Goal: Task Accomplishment & Management: Complete application form

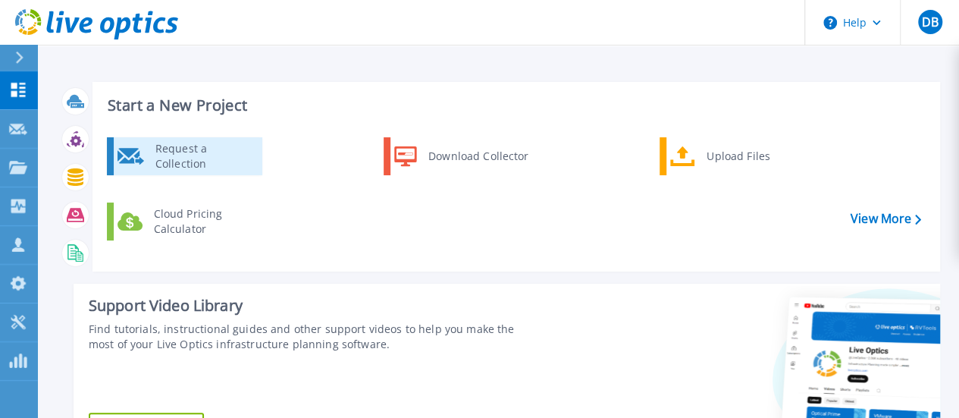
click at [184, 160] on div "Request a Collection" at bounding box center [203, 156] width 111 height 30
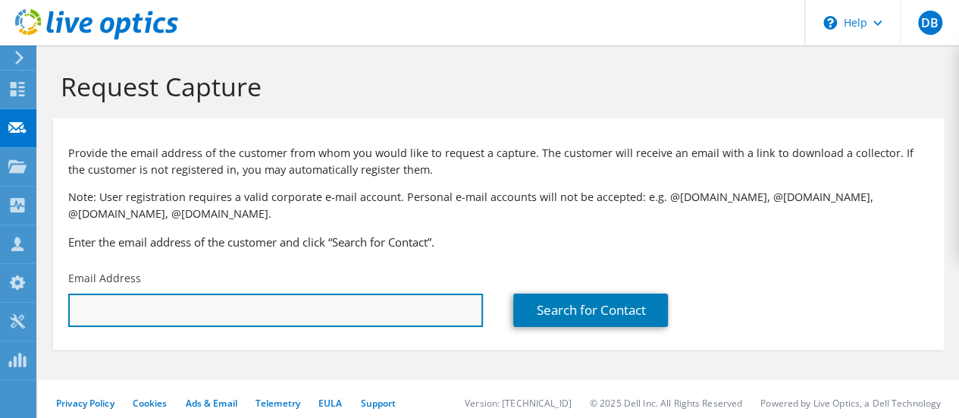
click at [137, 318] on input "text" at bounding box center [275, 310] width 415 height 33
paste input "ben.nias@team17.com"
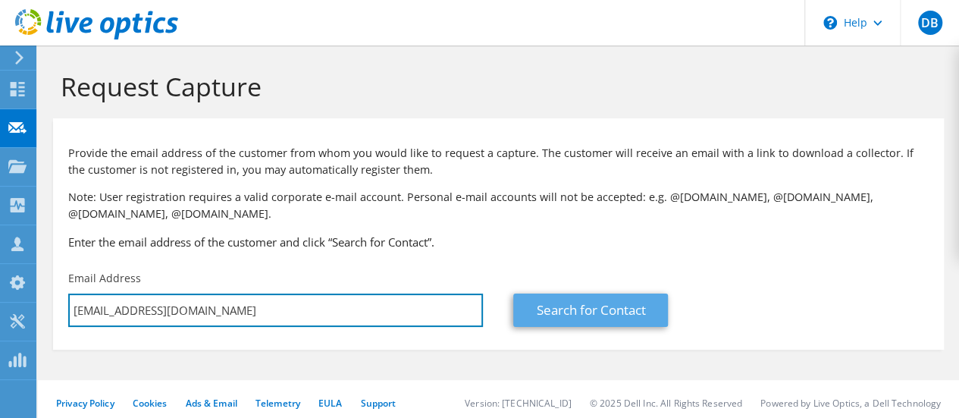
type input "ben.nias@team17.com"
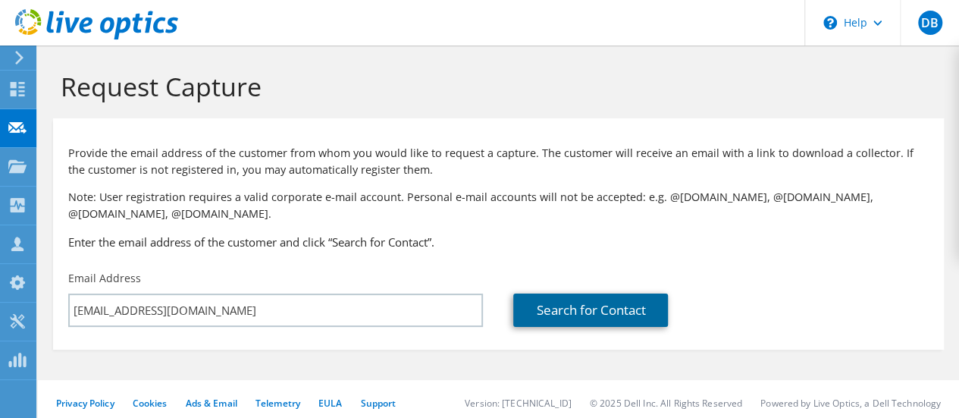
click at [536, 312] on link "Search for Contact" at bounding box center [590, 310] width 155 height 33
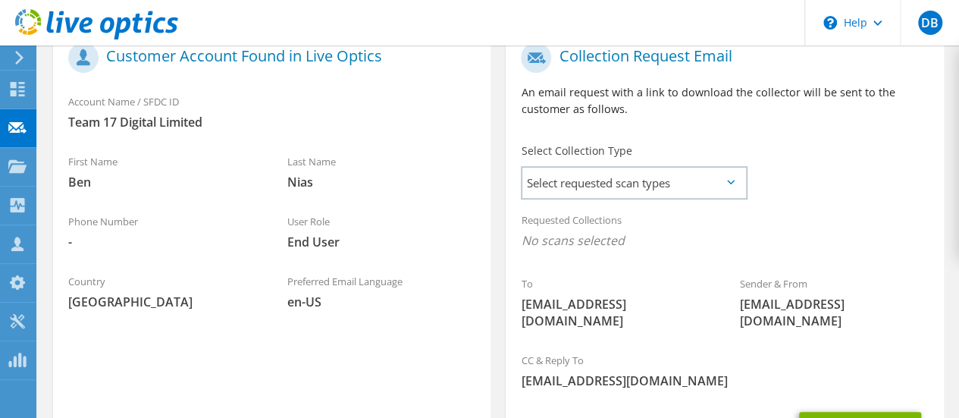
scroll to position [351, 0]
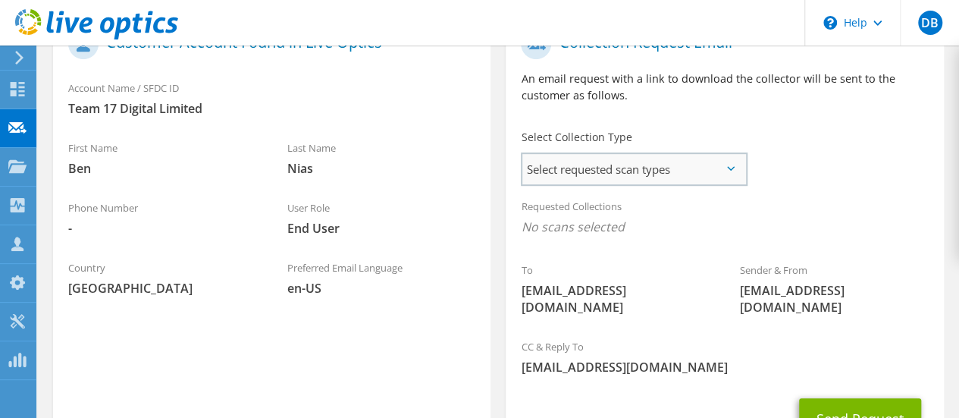
click at [608, 174] on span "Select requested scan types" at bounding box center [634, 169] width 223 height 30
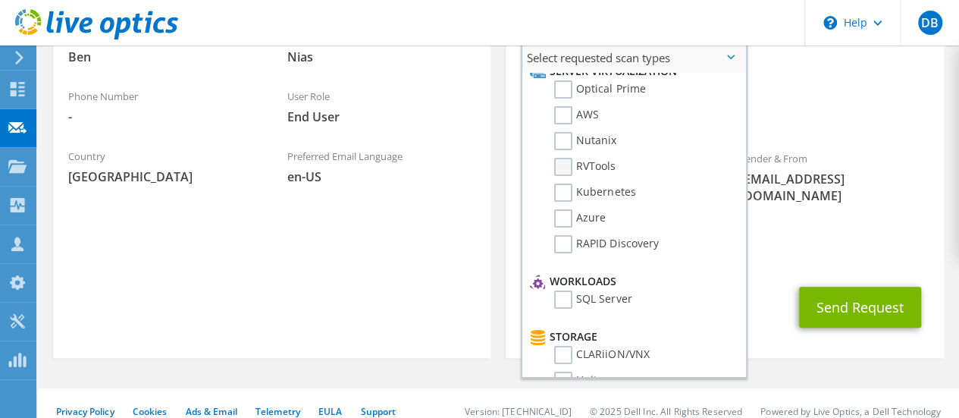
scroll to position [0, 0]
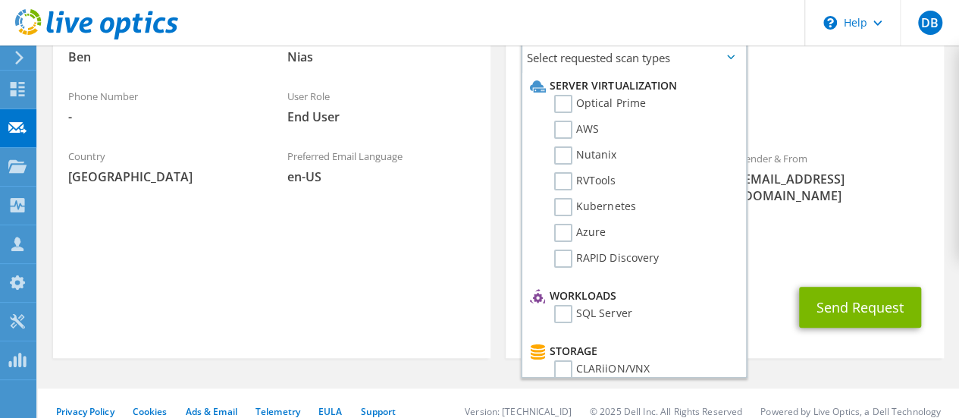
click at [381, 268] on section "Customer Account Found in Live Optics Account Name / SFDC ID Team 17 Digital Li…" at bounding box center [272, 130] width 438 height 456
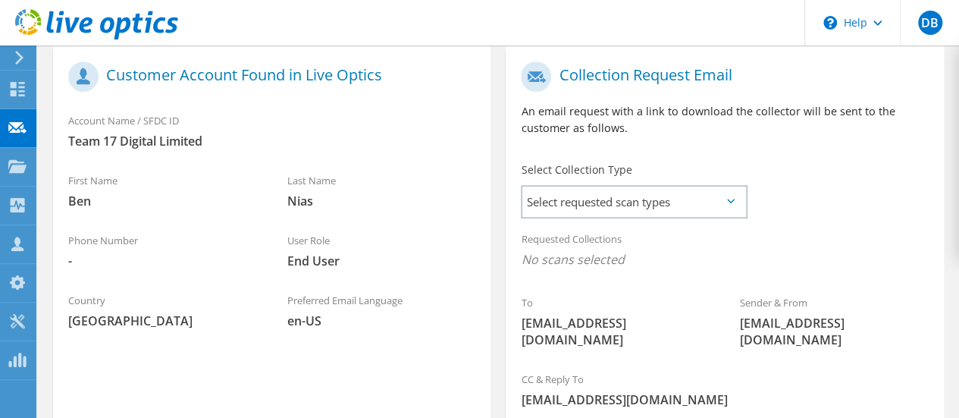
scroll to position [289, 0]
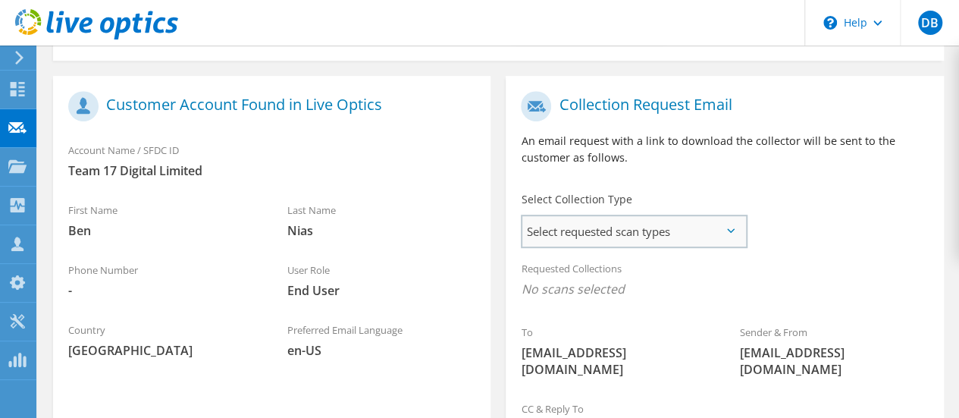
click at [573, 228] on span "Select requested scan types" at bounding box center [634, 231] width 223 height 30
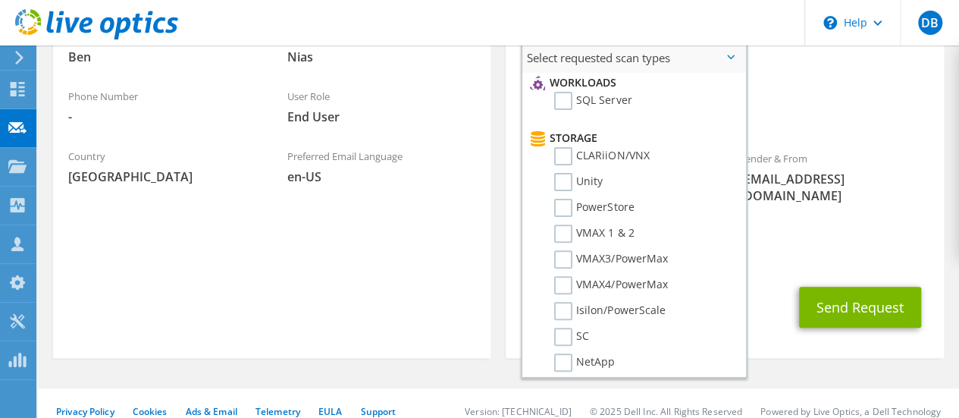
scroll to position [210, 0]
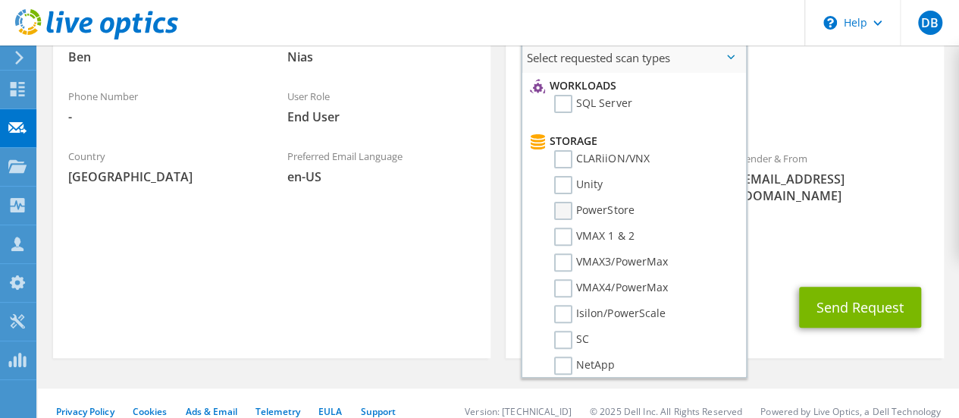
click at [564, 208] on label "PowerStore" at bounding box center [594, 211] width 80 height 18
click at [0, 0] on input "PowerStore" at bounding box center [0, 0] width 0 height 0
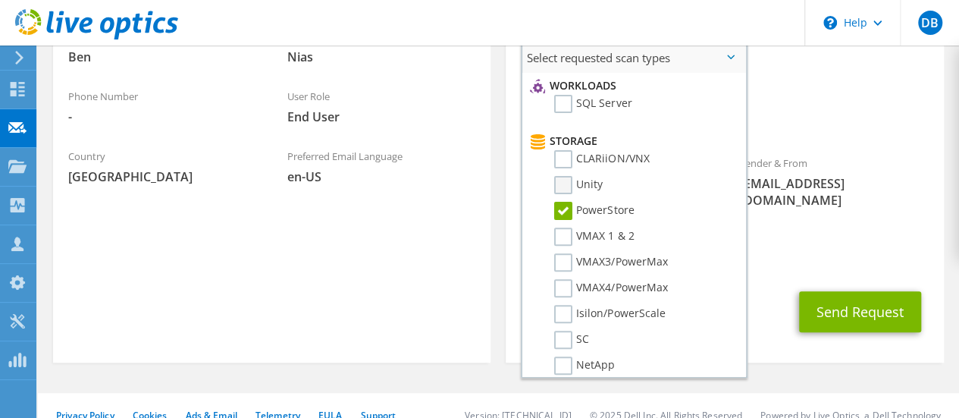
click at [564, 181] on label "Unity" at bounding box center [578, 185] width 49 height 18
click at [0, 0] on input "Unity" at bounding box center [0, 0] width 0 height 0
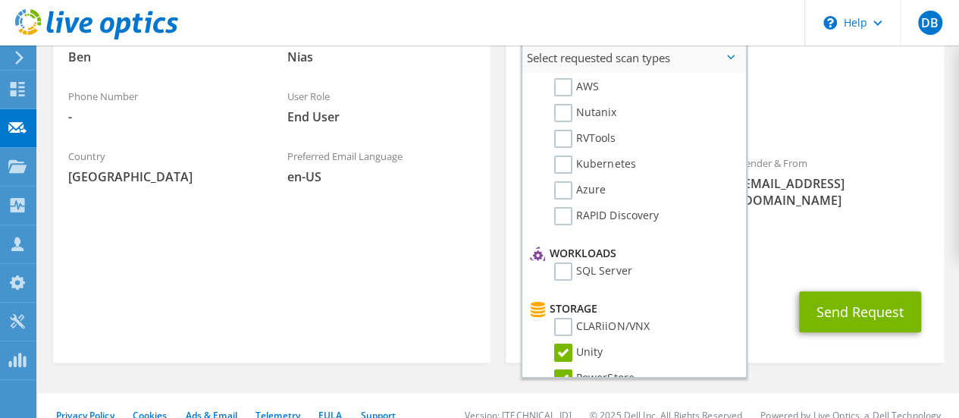
scroll to position [0, 0]
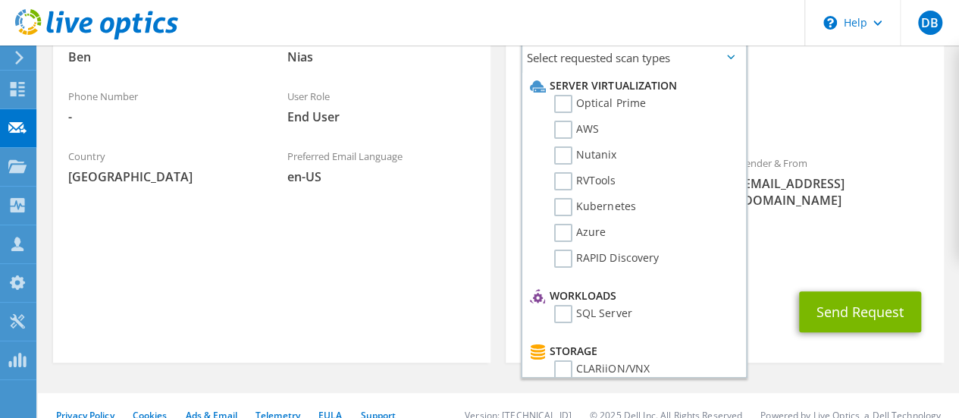
click at [375, 304] on section "Customer Account Found in Live Optics Account Name / SFDC ID Team 17 Digital Li…" at bounding box center [272, 132] width 438 height 460
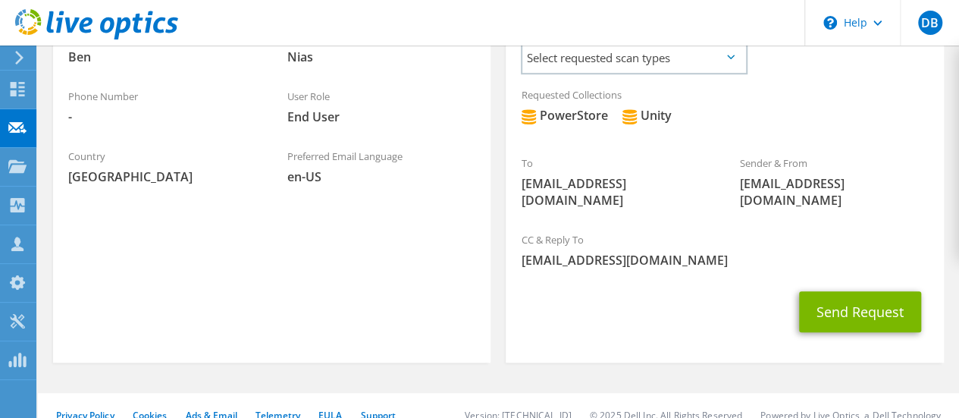
click at [437, 298] on section "Customer Account Found in Live Optics Account Name / SFDC ID Team 17 Digital Li…" at bounding box center [272, 132] width 438 height 460
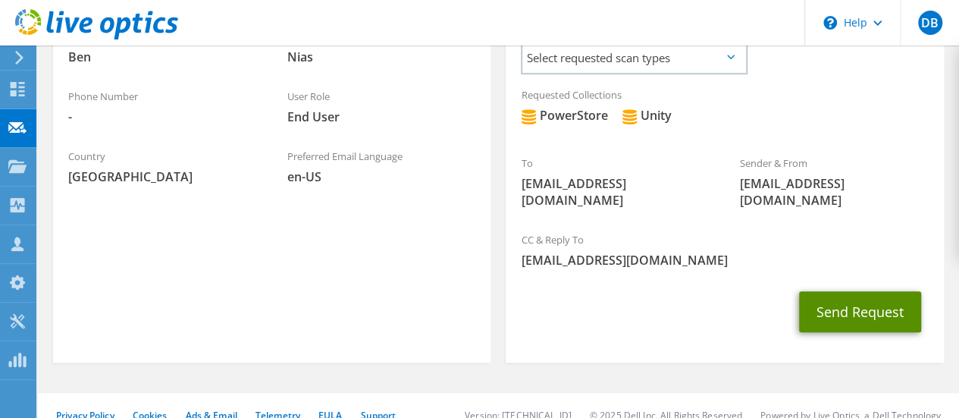
click at [850, 292] on button "Send Request" at bounding box center [860, 311] width 122 height 41
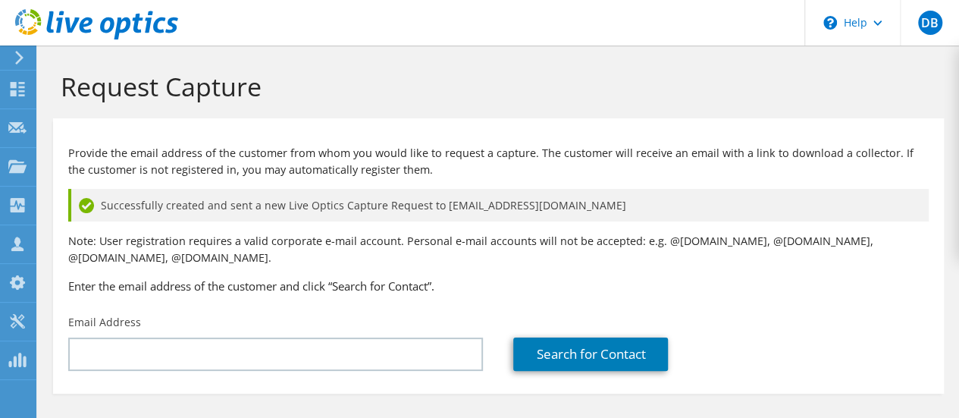
scroll to position [52, 0]
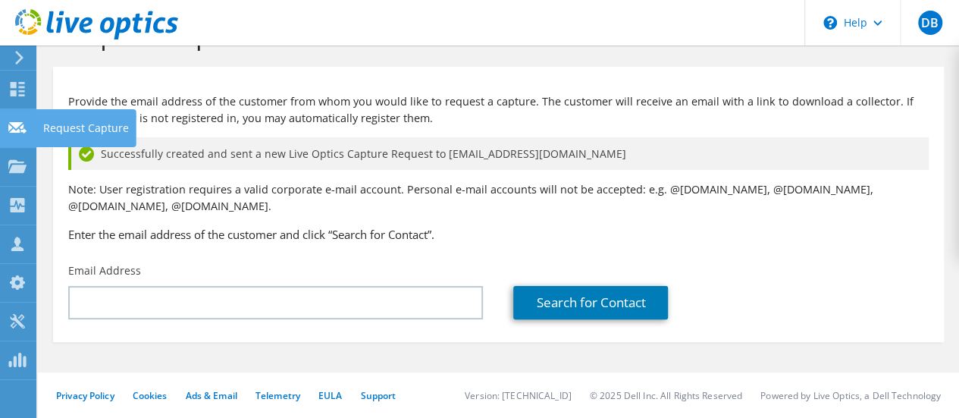
click at [19, 121] on icon at bounding box center [17, 128] width 18 height 14
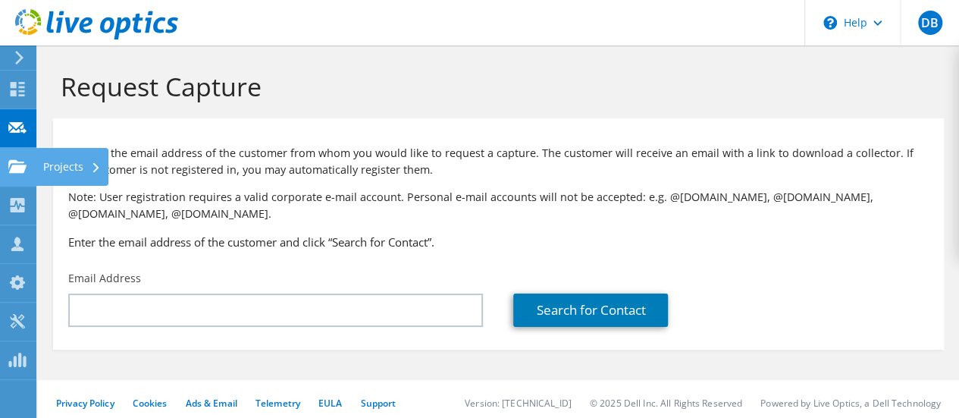
click at [83, 164] on div "Projects" at bounding box center [72, 167] width 73 height 38
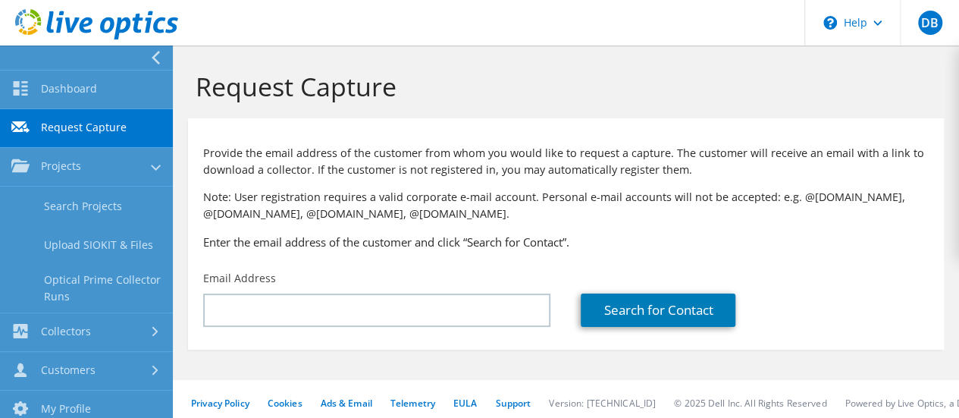
scroll to position [1, 0]
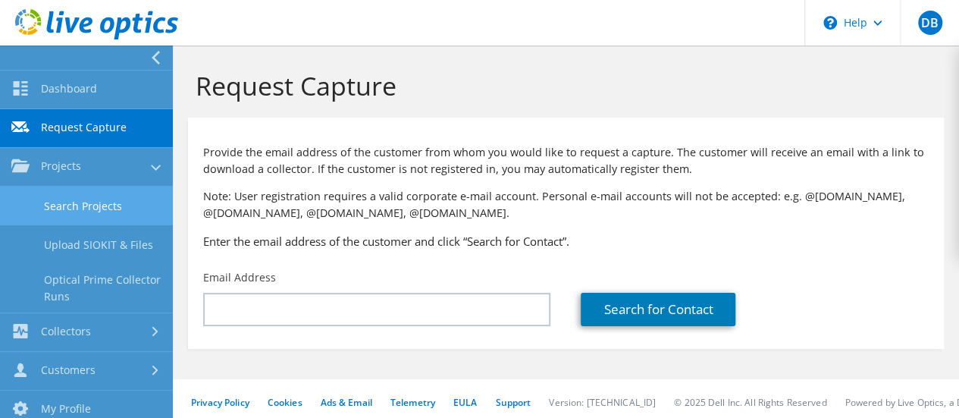
click at [80, 203] on link "Search Projects" at bounding box center [86, 206] width 173 height 39
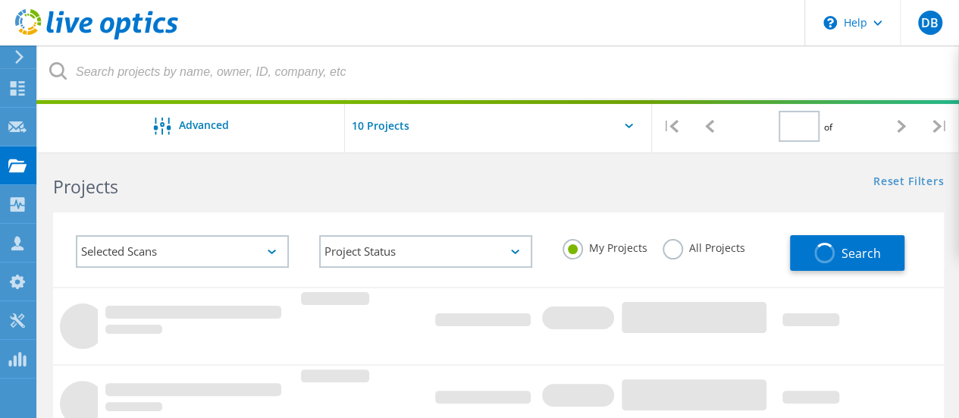
type input "1"
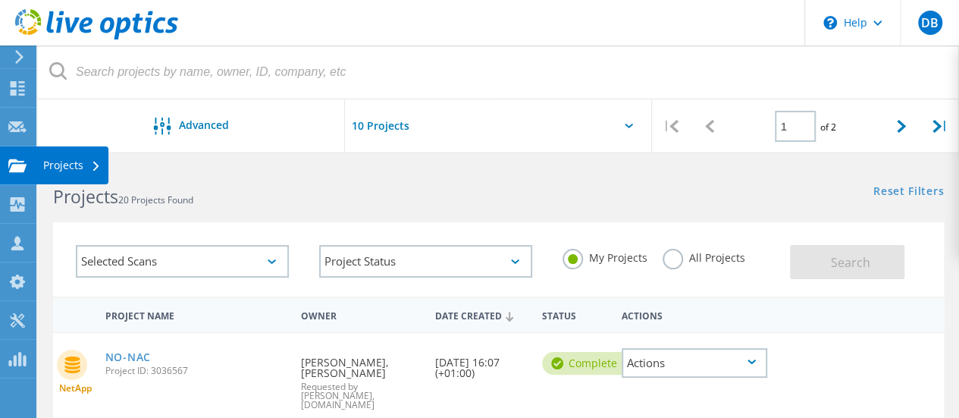
click at [57, 160] on div "Projects" at bounding box center [72, 165] width 58 height 11
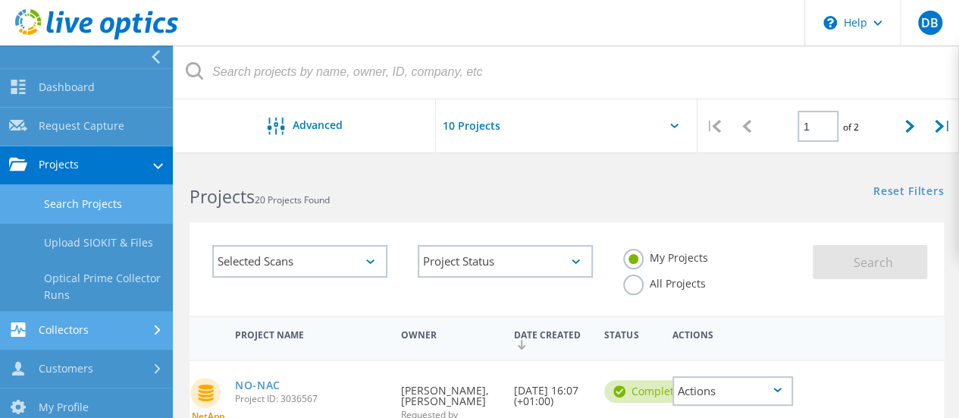
click at [81, 330] on link "Collectors" at bounding box center [86, 331] width 173 height 39
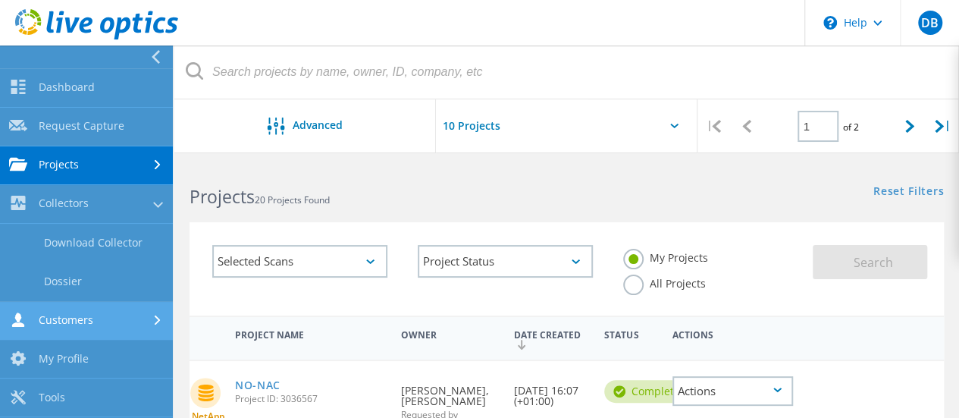
click at [52, 312] on link "Customers" at bounding box center [86, 321] width 173 height 39
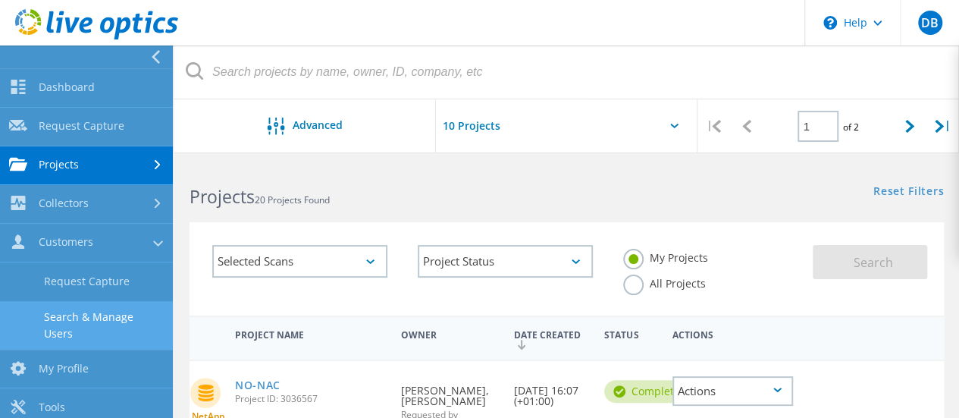
click at [65, 325] on link "Search & Manage Users" at bounding box center [86, 325] width 173 height 49
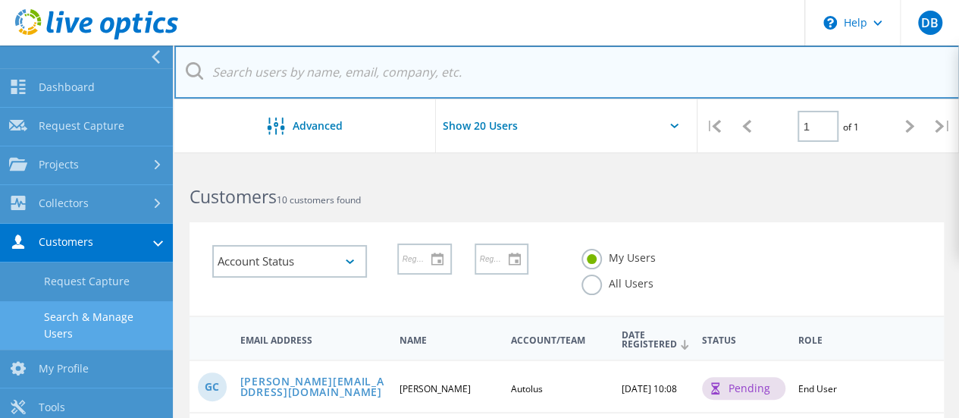
click at [412, 72] on input "text" at bounding box center [567, 72] width 786 height 53
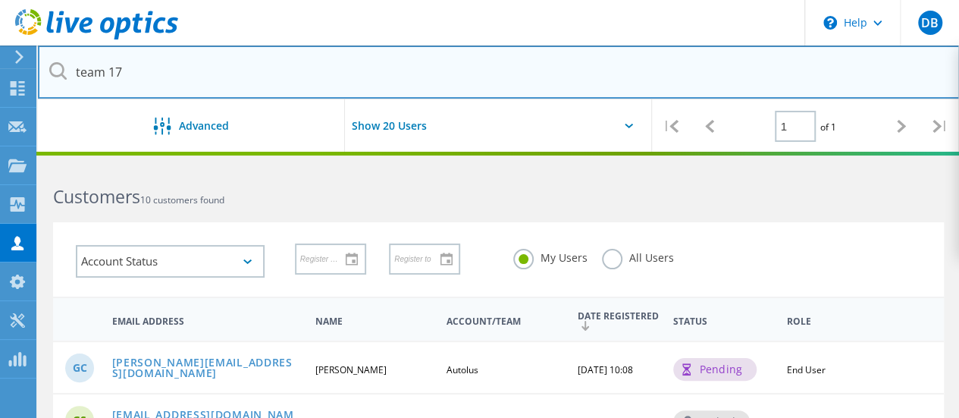
type input "team 17"
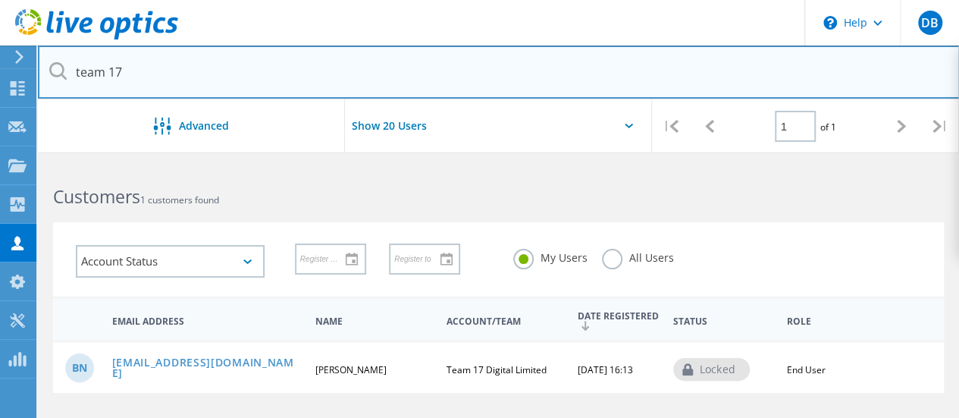
scroll to position [95, 0]
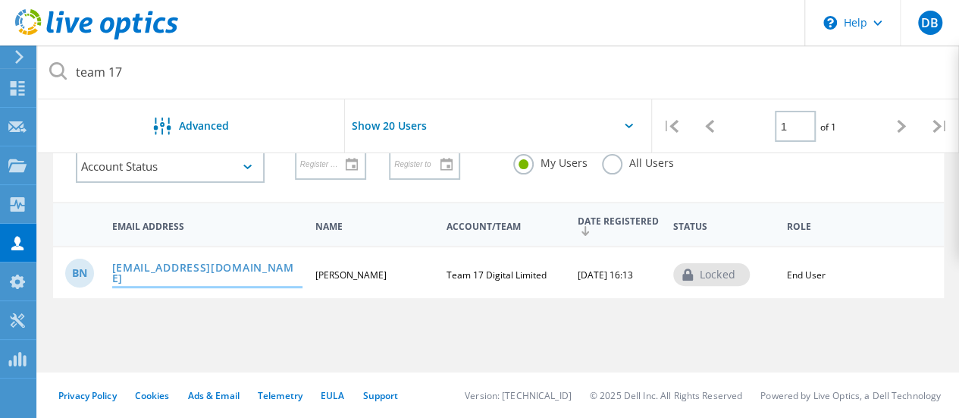
click at [141, 275] on link "ben.nias@team17.com" at bounding box center [207, 274] width 190 height 24
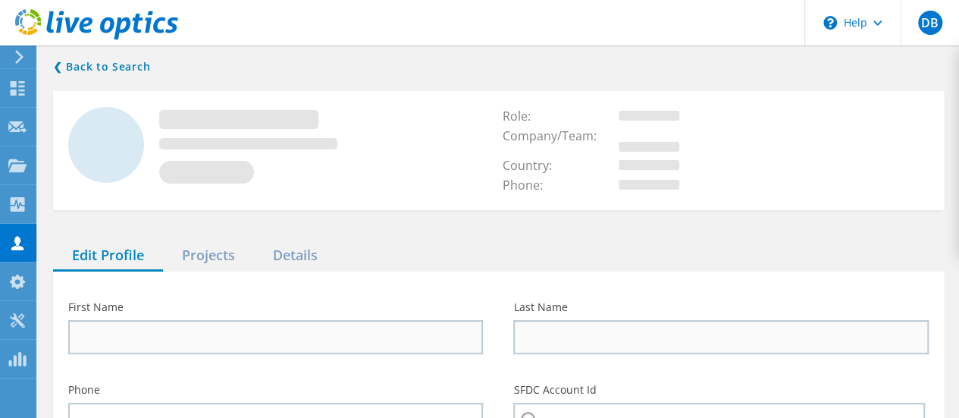
type input "Ben"
type input "Nias"
type input "Team 17 Digital Limited"
type input "English"
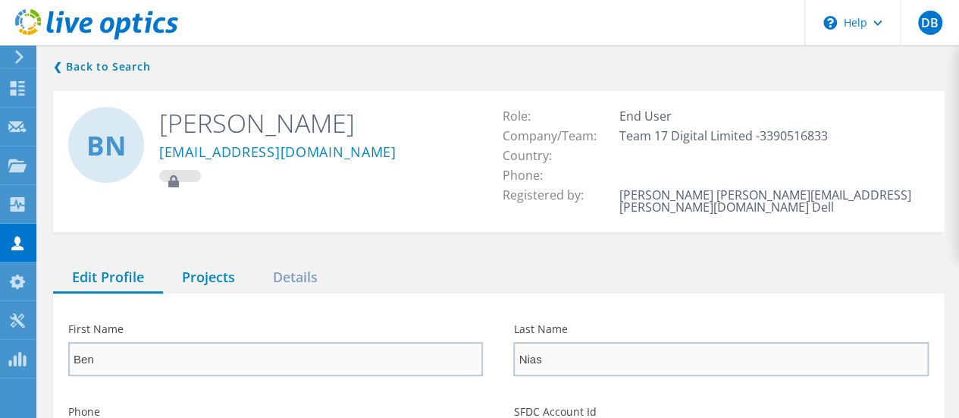
click at [201, 262] on div "Projects" at bounding box center [208, 277] width 91 height 31
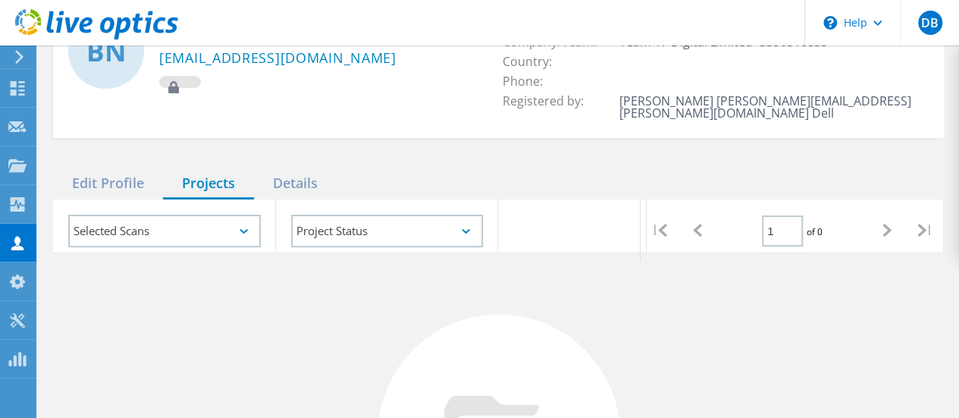
scroll to position [90, 0]
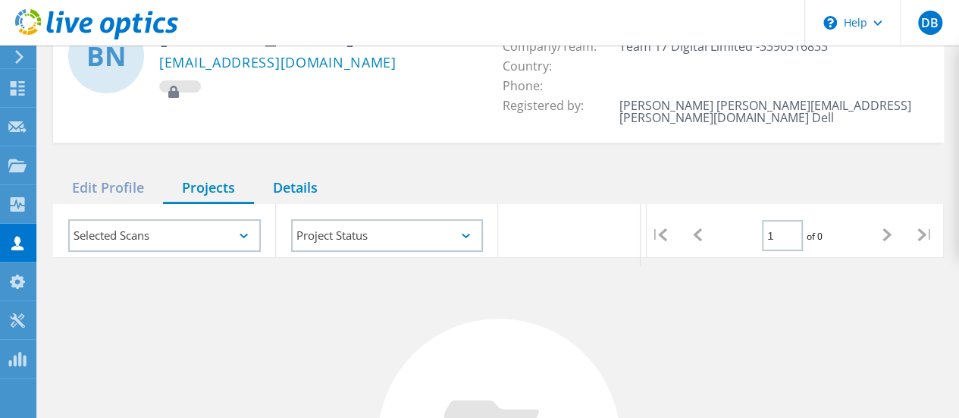
click at [288, 177] on div "Details" at bounding box center [295, 188] width 83 height 31
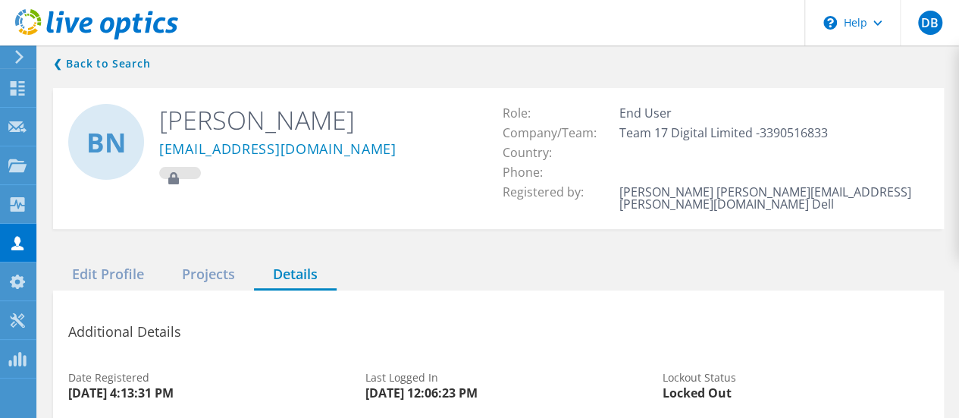
scroll to position [0, 0]
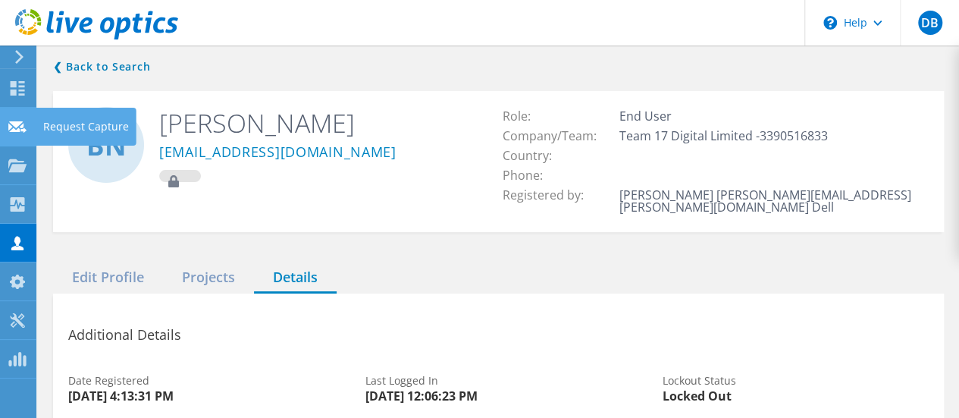
click at [39, 122] on div "Request Capture" at bounding box center [86, 127] width 101 height 38
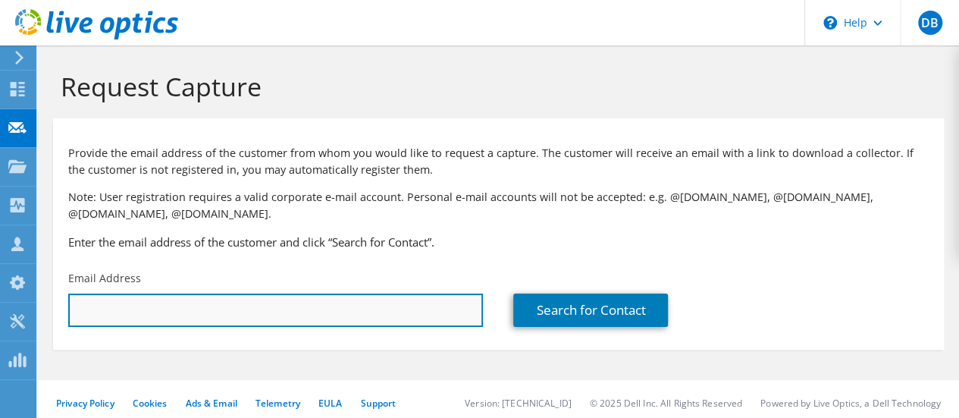
click at [294, 323] on input "text" at bounding box center [275, 310] width 415 height 33
paste input "[EMAIL_ADDRESS][PERSON_NAME][DOMAIN_NAME]"
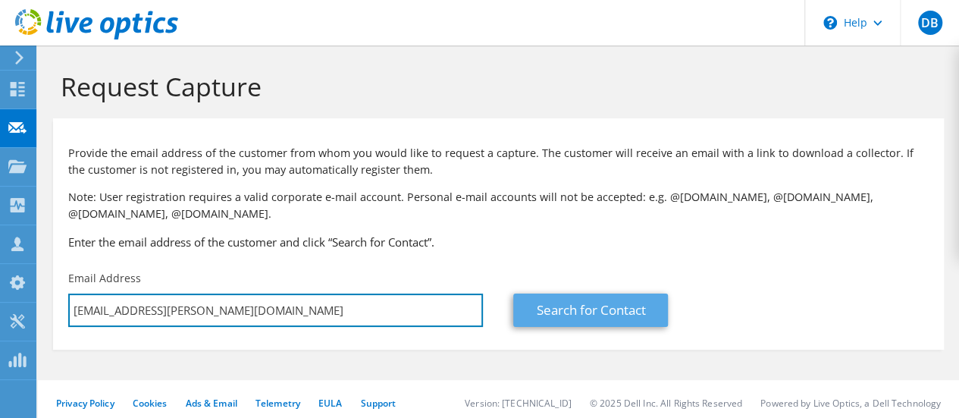
type input "[EMAIL_ADDRESS][PERSON_NAME][DOMAIN_NAME]"
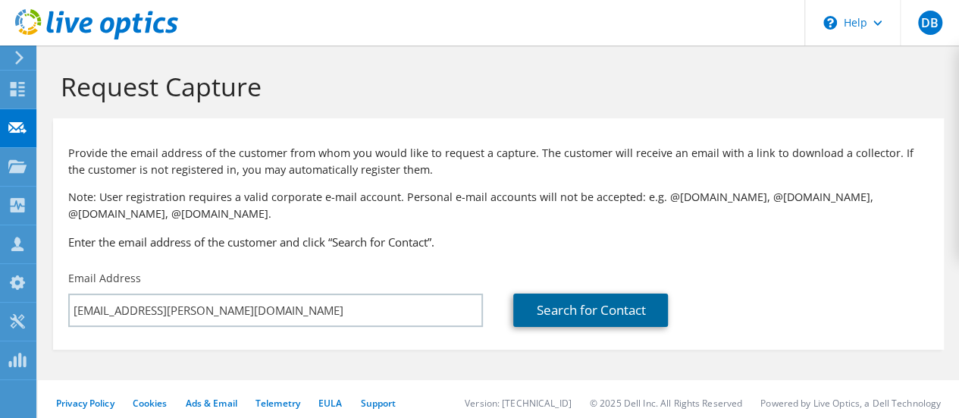
click at [583, 317] on link "Search for Contact" at bounding box center [590, 310] width 155 height 33
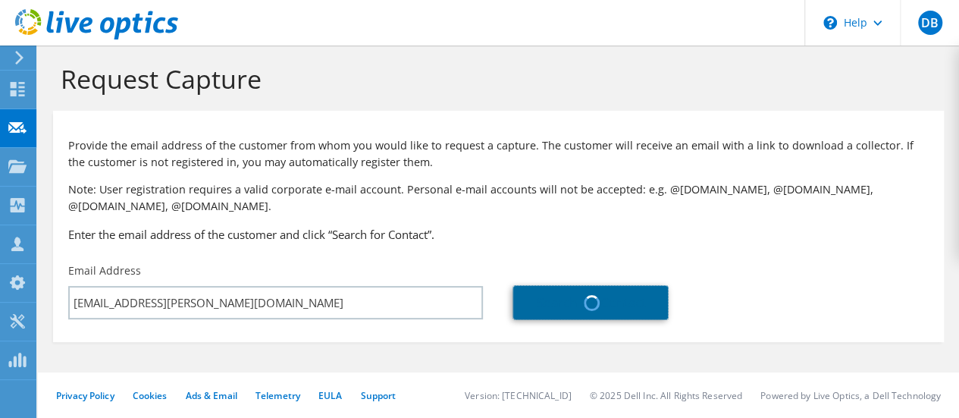
type input "Team17"
type input "Mark"
type input "[PERSON_NAME]"
type input "[GEOGRAPHIC_DATA]"
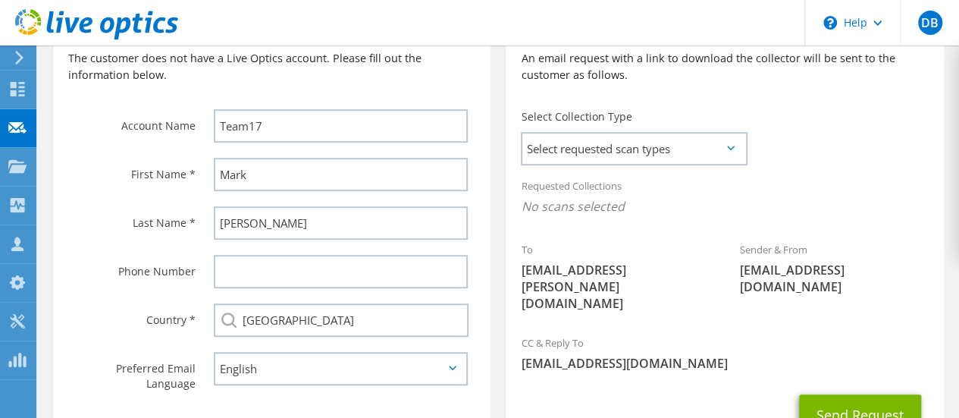
scroll to position [425, 0]
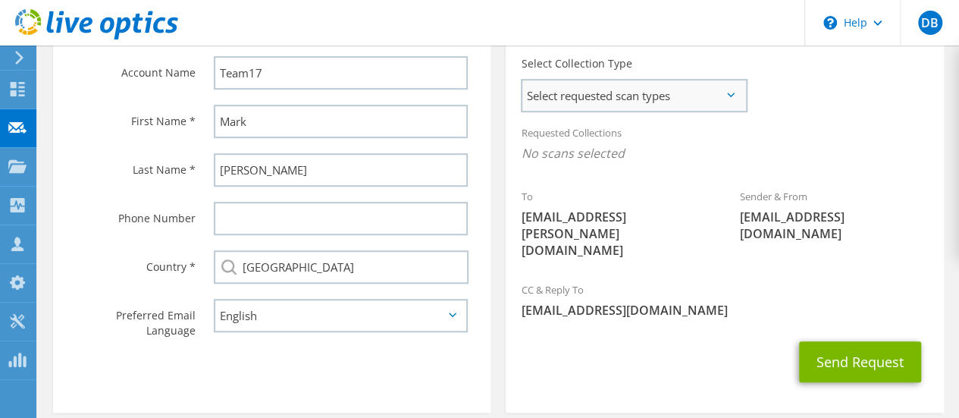
click at [624, 105] on span "Select requested scan types" at bounding box center [634, 95] width 223 height 30
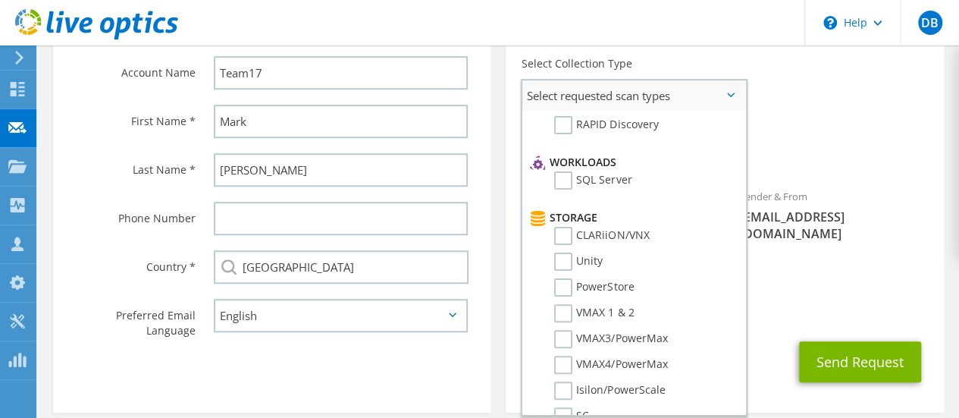
scroll to position [175, 0]
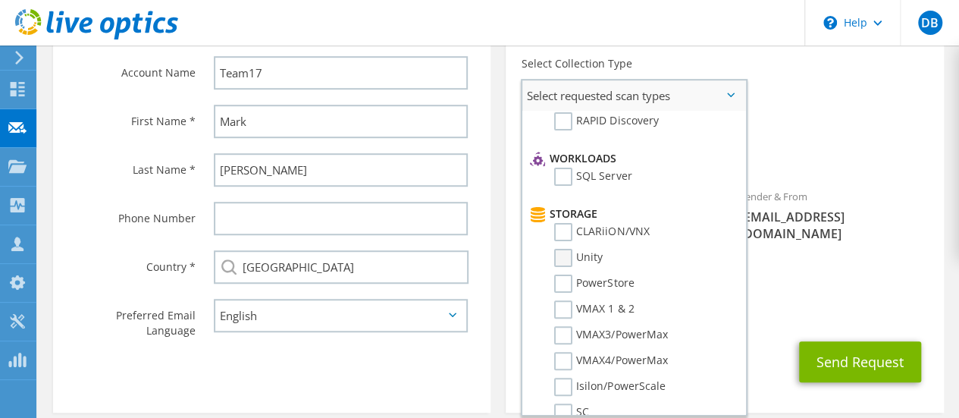
click at [559, 254] on label "Unity" at bounding box center [578, 258] width 49 height 18
click at [0, 0] on input "Unity" at bounding box center [0, 0] width 0 height 0
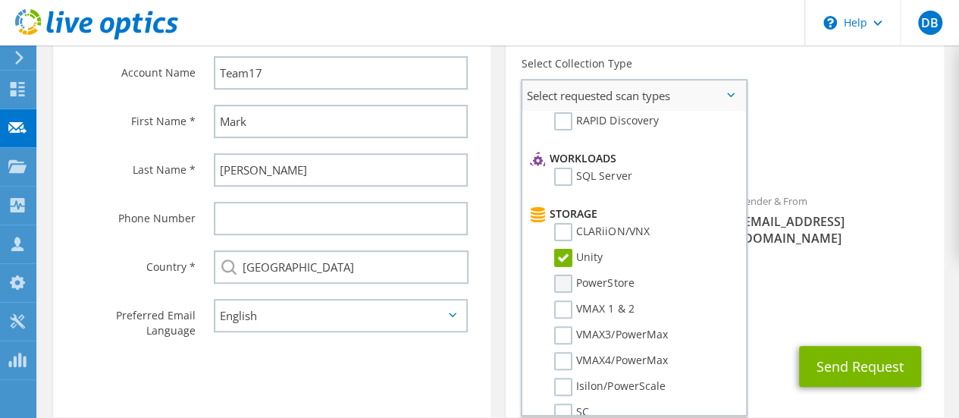
click at [562, 280] on label "PowerStore" at bounding box center [594, 284] width 80 height 18
click at [0, 0] on input "PowerStore" at bounding box center [0, 0] width 0 height 0
click at [795, 288] on div "CC & Reply To [EMAIL_ADDRESS][DOMAIN_NAME]" at bounding box center [725, 304] width 438 height 52
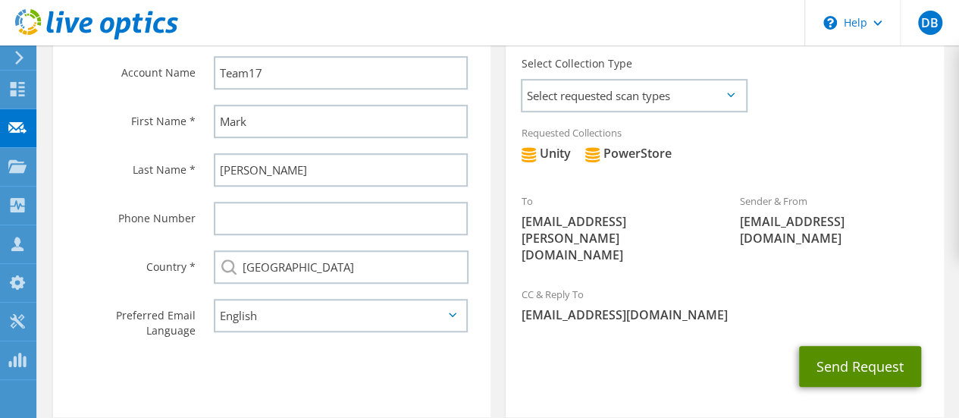
click at [875, 356] on button "Send Request" at bounding box center [860, 366] width 122 height 41
